Goal: Task Accomplishment & Management: Use online tool/utility

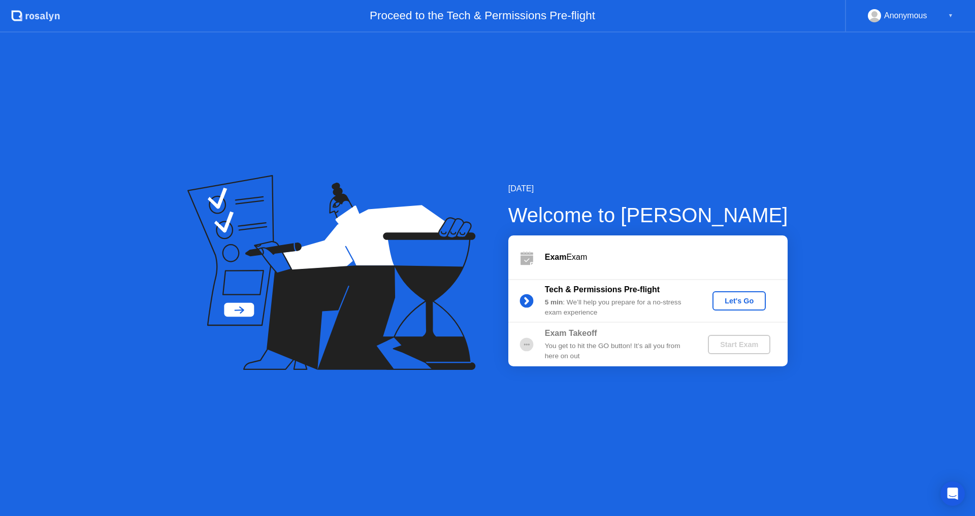
click at [729, 300] on div "Let's Go" at bounding box center [738, 301] width 45 height 8
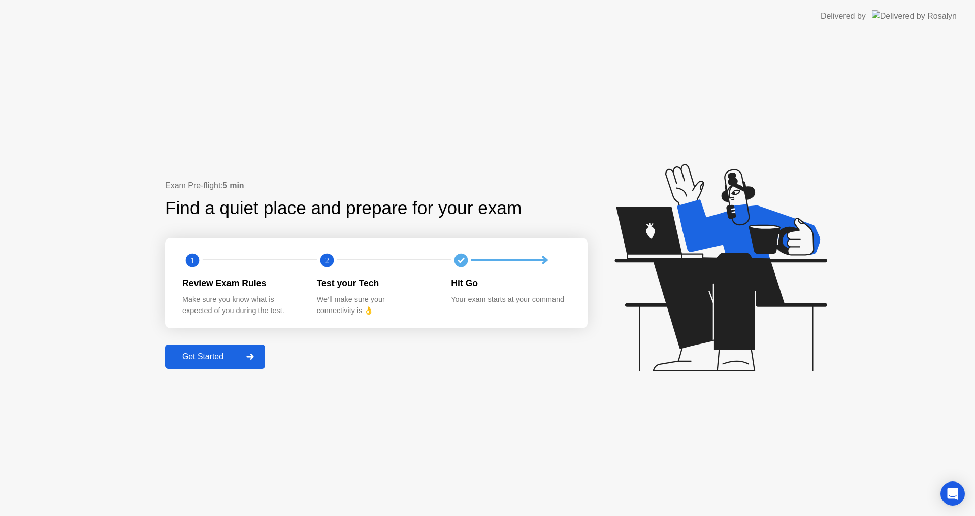
click at [195, 361] on div "Get Started" at bounding box center [203, 356] width 70 height 9
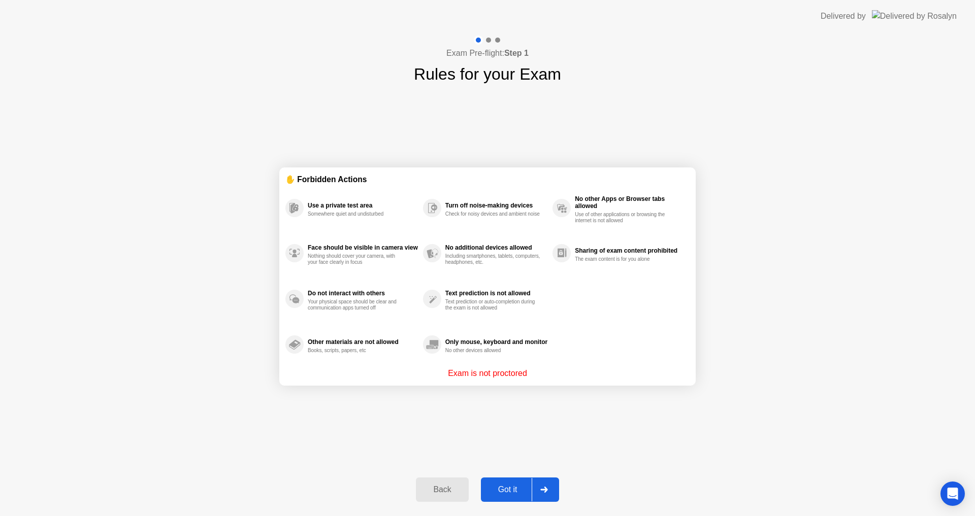
click at [501, 492] on div "Got it" at bounding box center [508, 489] width 48 height 9
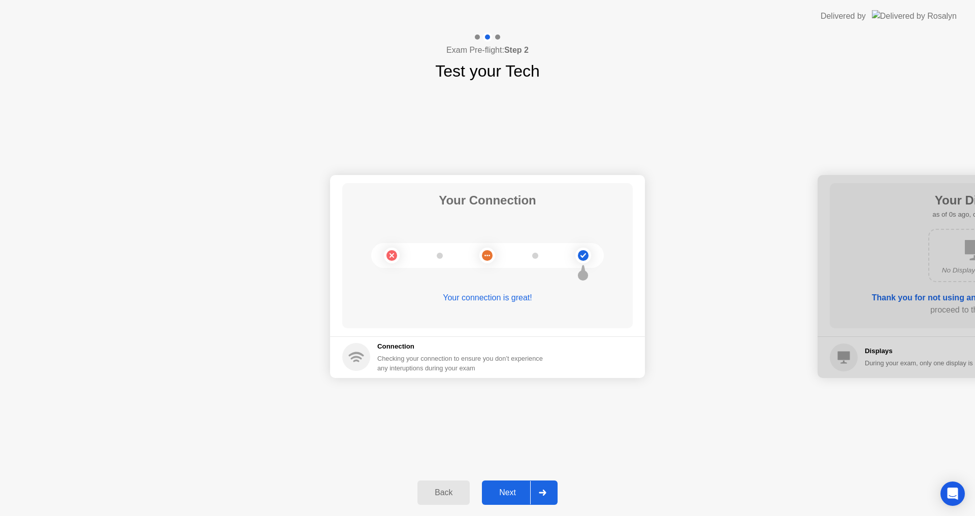
click at [501, 493] on div "Next" at bounding box center [507, 492] width 45 height 9
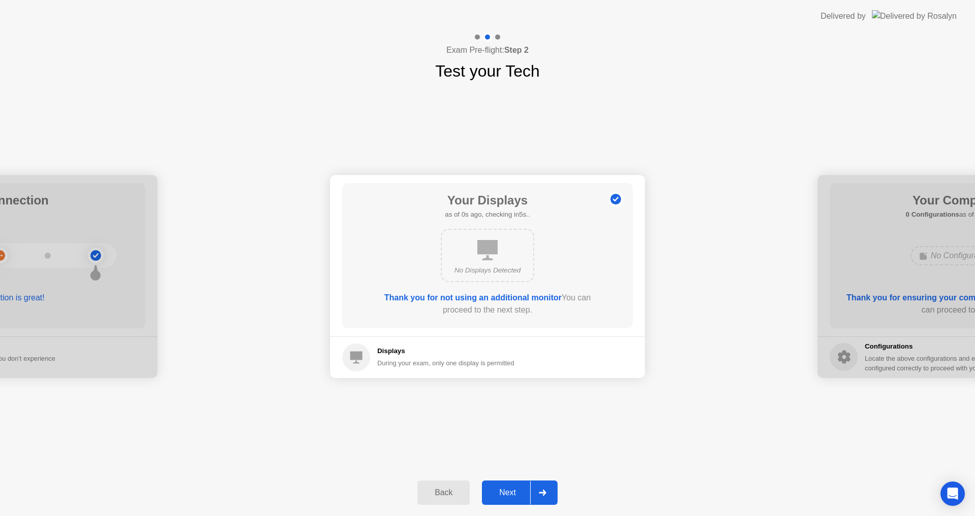
click at [501, 493] on div "Next" at bounding box center [507, 492] width 45 height 9
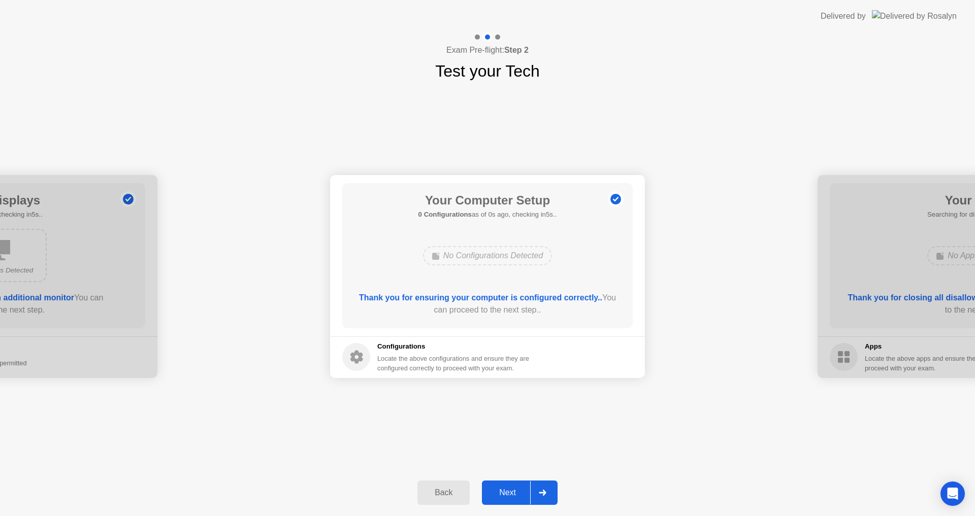
click at [501, 493] on div "Next" at bounding box center [507, 492] width 45 height 9
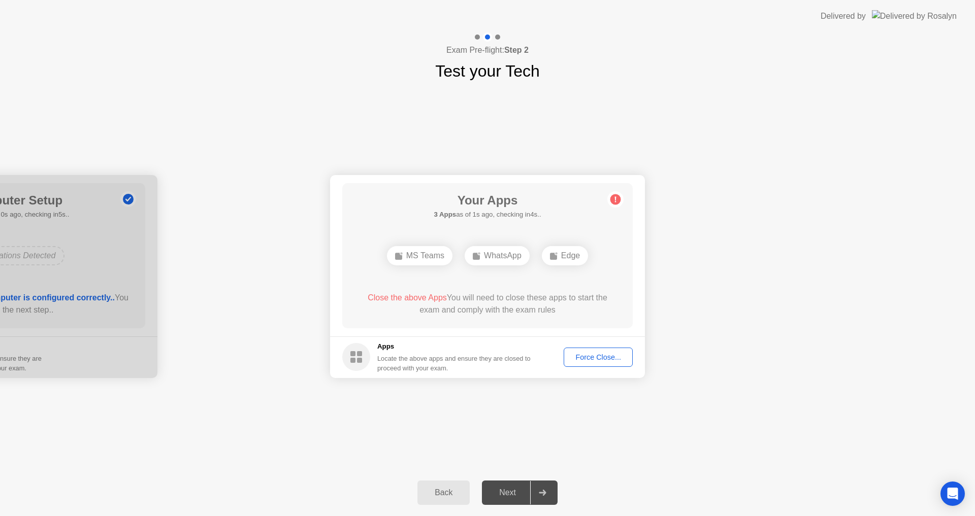
click at [583, 359] on div "Force Close..." at bounding box center [598, 357] width 62 height 8
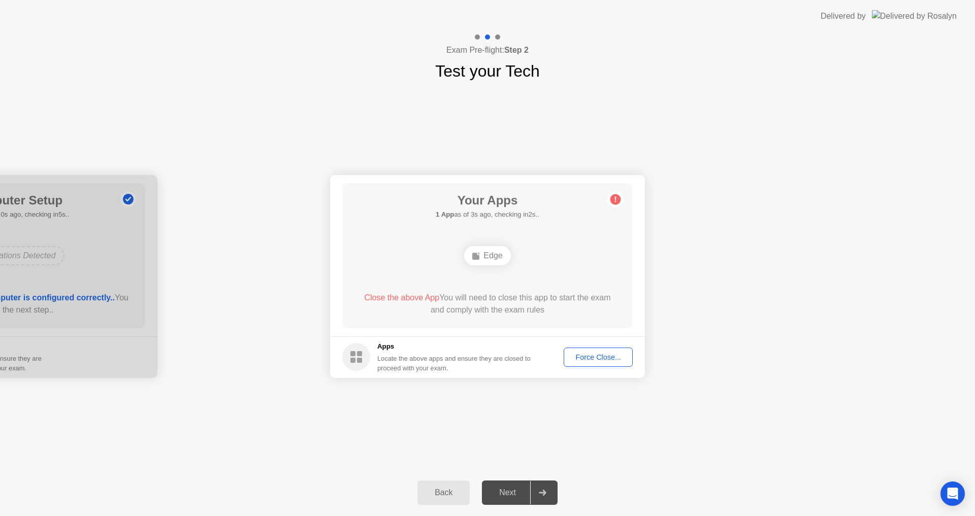
click at [578, 351] on button "Force Close..." at bounding box center [597, 357] width 69 height 19
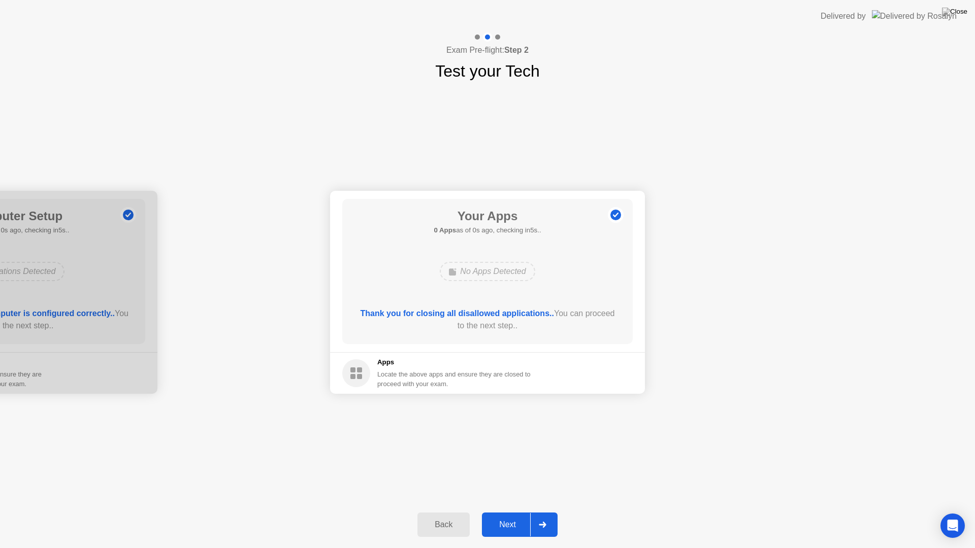
click at [519, 516] on div "Next" at bounding box center [507, 524] width 45 height 9
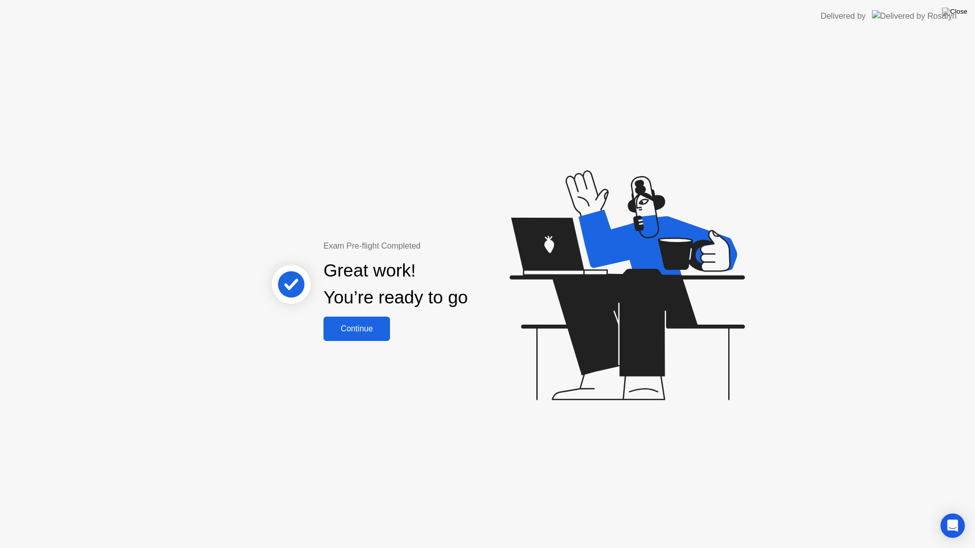
click at [368, 336] on button "Continue" at bounding box center [356, 329] width 66 height 24
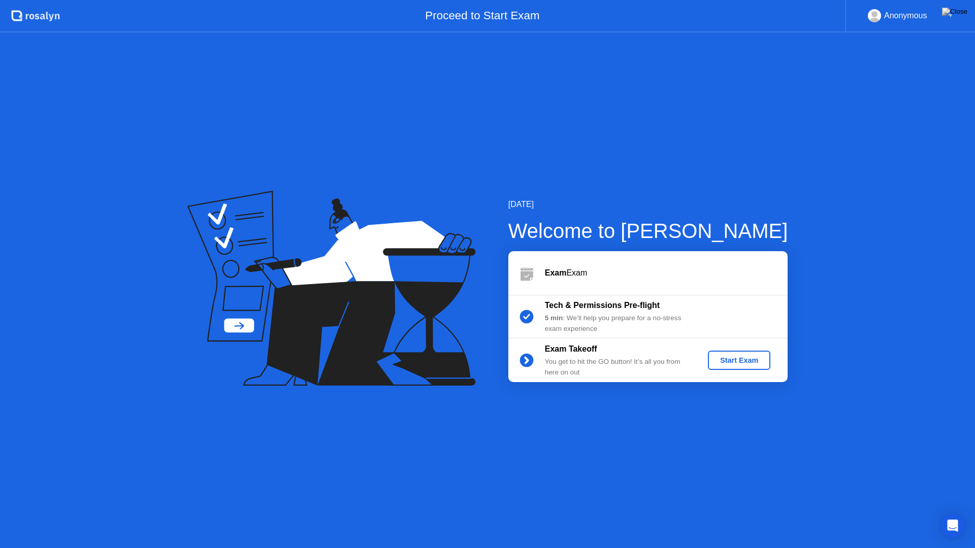
click at [758, 361] on div "Start Exam" at bounding box center [739, 360] width 54 height 8
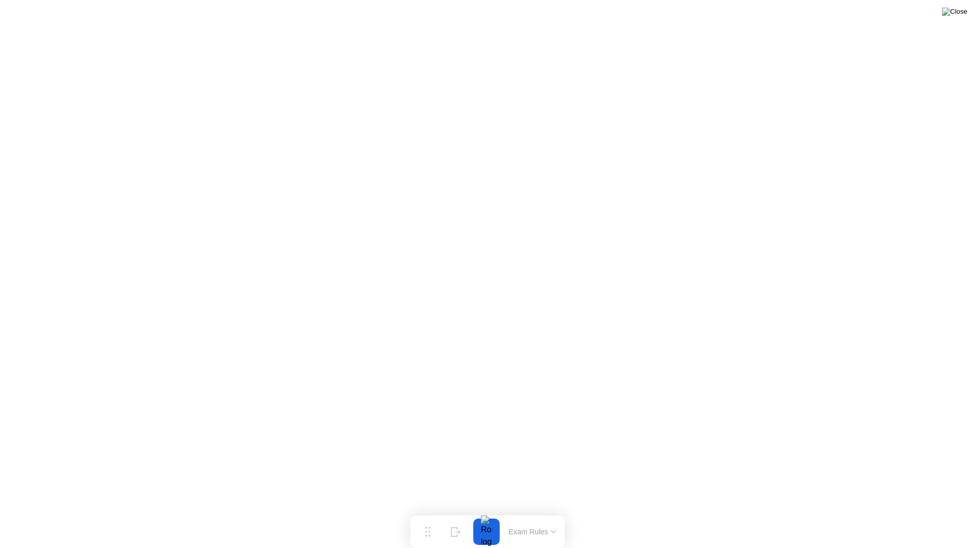
click at [966, 9] on img at bounding box center [954, 12] width 25 height 8
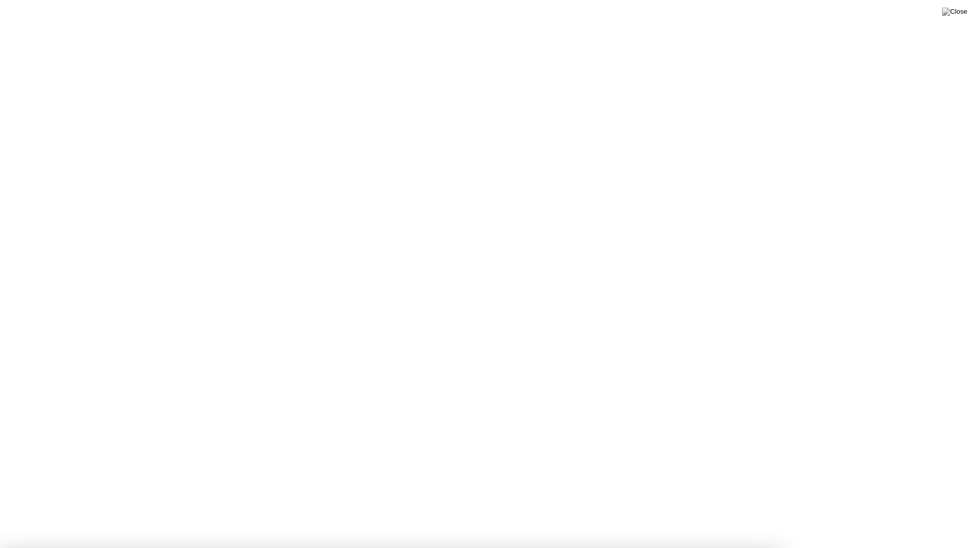
click at [960, 15] on img at bounding box center [954, 12] width 25 height 8
